Goal: Task Accomplishment & Management: Manage account settings

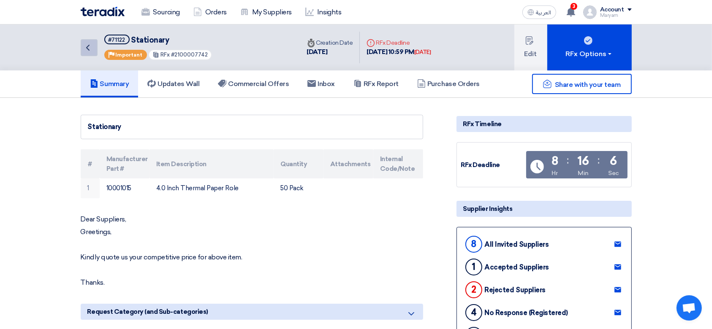
click at [91, 48] on icon "Back" at bounding box center [88, 48] width 10 height 10
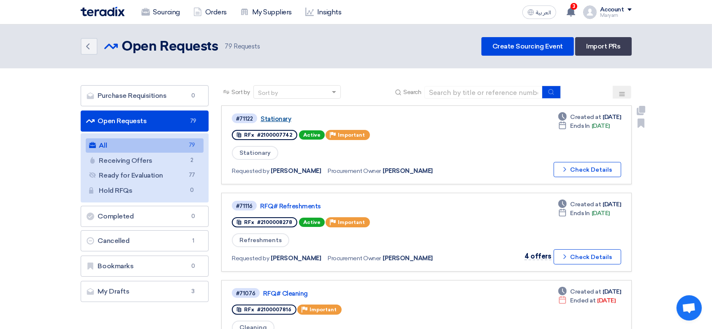
click at [267, 115] on link "Stationary" at bounding box center [366, 119] width 211 height 8
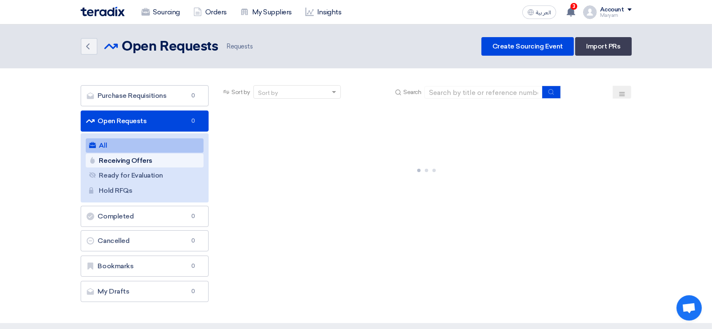
click at [130, 166] on link "Receiving Offers Receiving Offers" at bounding box center [145, 161] width 118 height 14
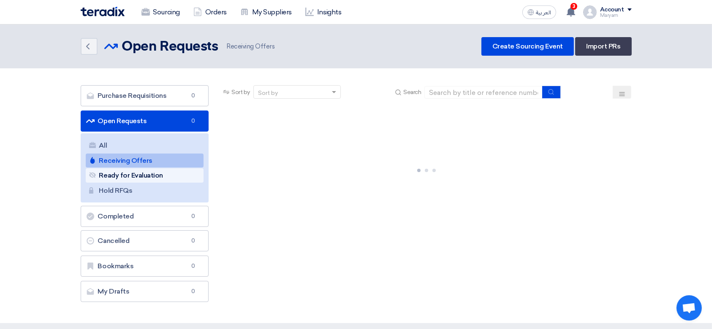
click at [125, 176] on link "Ready for Evaluation Ready for Evaluation" at bounding box center [145, 175] width 118 height 14
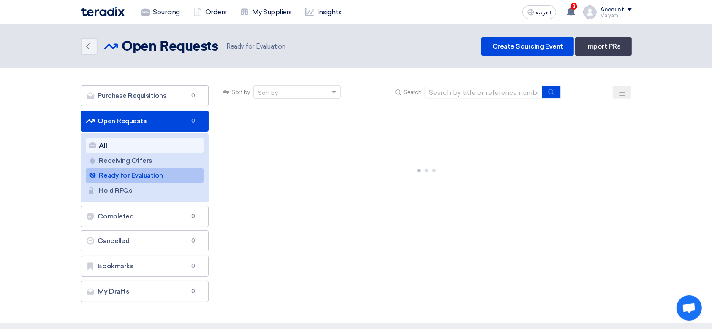
click at [128, 143] on link "All All" at bounding box center [145, 145] width 118 height 14
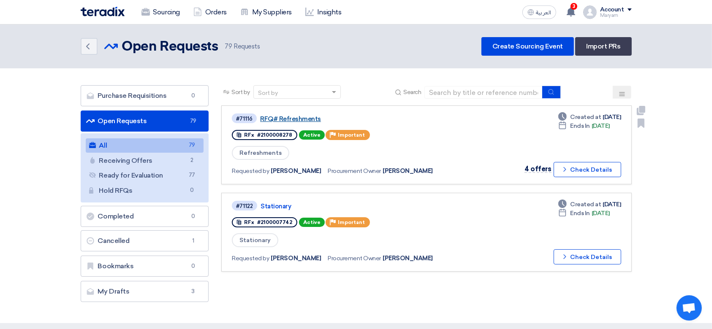
click at [294, 115] on link "RFQ# Refreshments" at bounding box center [365, 119] width 211 height 8
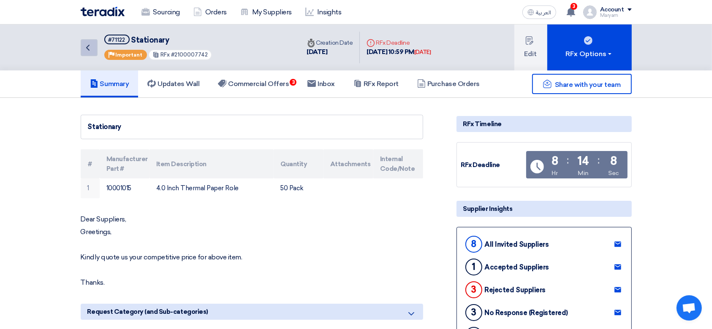
click at [92, 52] on link "Back" at bounding box center [89, 47] width 17 height 17
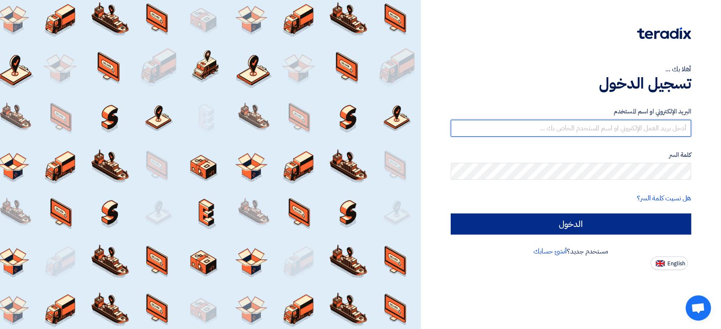
type input "m.alsubhi@durrahsugar.com"
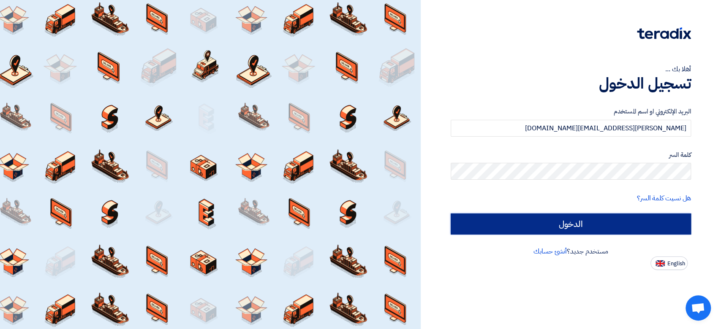
click at [558, 231] on input "الدخول" at bounding box center [570, 224] width 240 height 21
type input "Sign in"
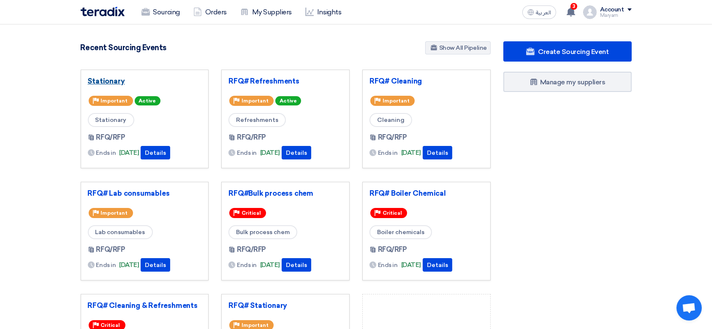
click at [92, 78] on link "Stationary" at bounding box center [145, 81] width 114 height 8
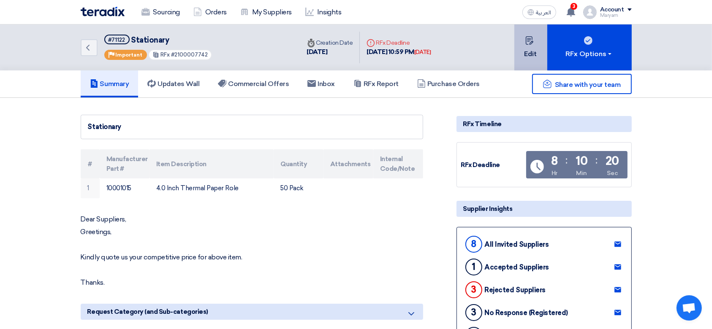
click at [545, 42] on button "Edit" at bounding box center [530, 47] width 33 height 46
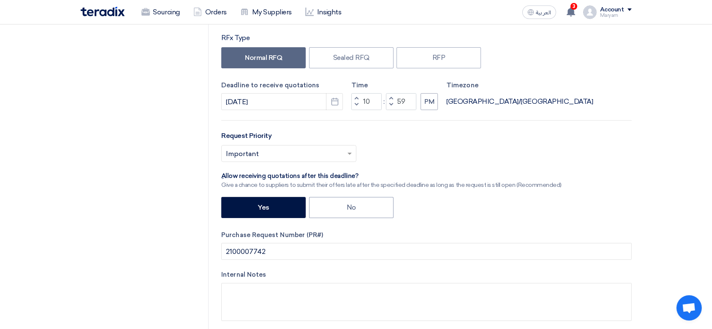
scroll to position [112, 0]
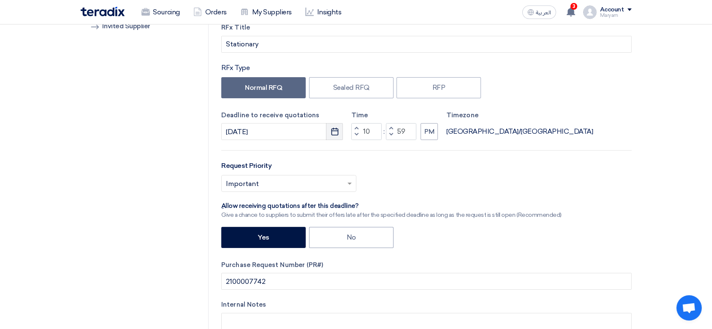
click at [338, 132] on use "button" at bounding box center [334, 132] width 7 height 8
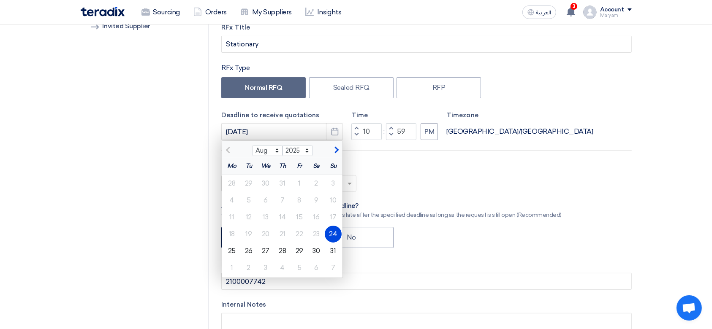
click at [232, 251] on div "25" at bounding box center [231, 251] width 17 height 17
type input "8/25/2025"
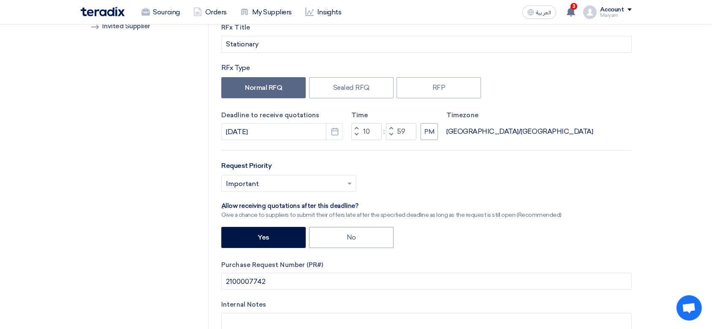
click at [449, 191] on div "Select priority... × Important ×" at bounding box center [426, 187] width 410 height 24
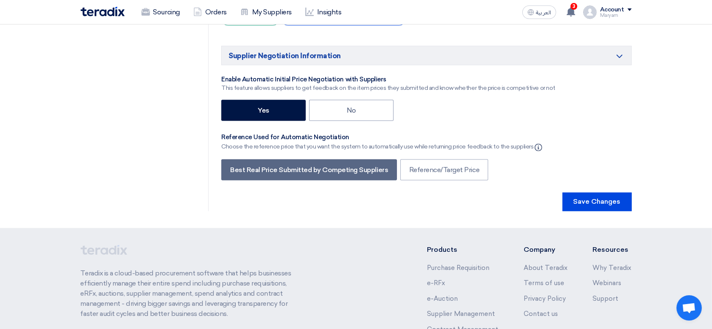
scroll to position [1472, 0]
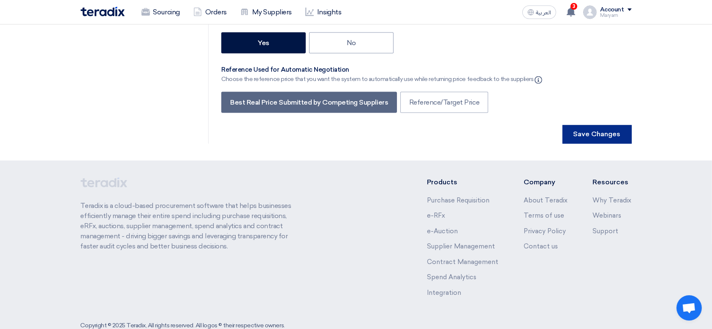
click at [611, 125] on button "Save Changes" at bounding box center [596, 134] width 69 height 19
